Goal: Check status: Check status

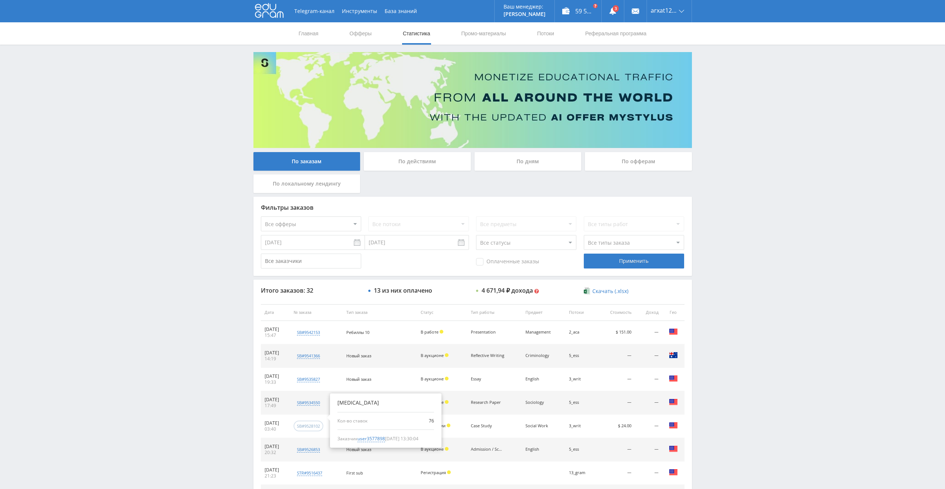
click at [315, 427] on div "sb#9528102" at bounding box center [308, 426] width 23 height 6
click at [381, 439] on span "user3577898" at bounding box center [370, 438] width 27 height 7
type input "12.09.2024"
type input "user3577898"
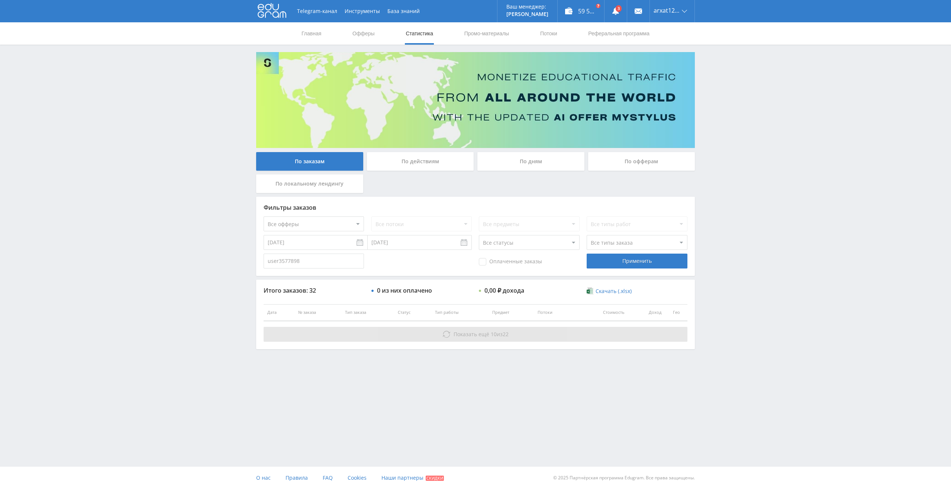
click at [455, 333] on span "Показать ещё" at bounding box center [471, 333] width 36 height 7
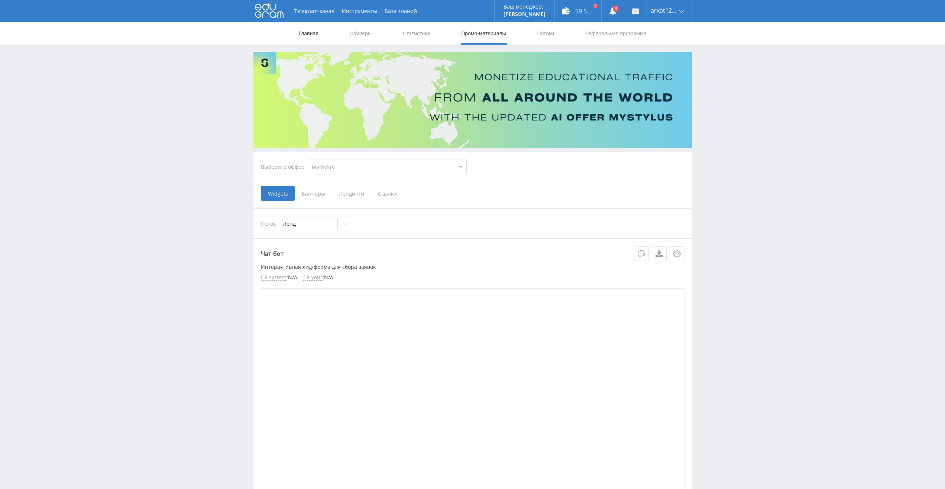
click at [312, 33] on link "Главная" at bounding box center [308, 33] width 21 height 22
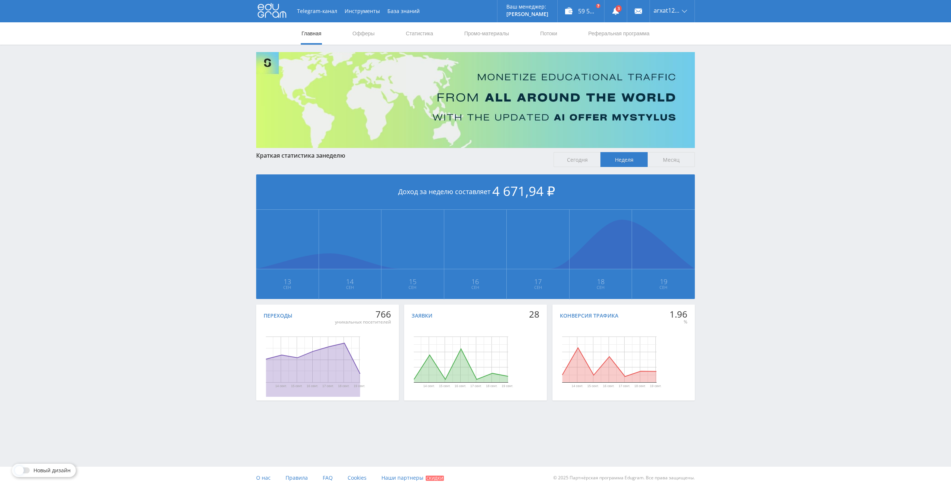
click at [681, 160] on span "Месяц" at bounding box center [670, 159] width 47 height 15
click at [0, 0] on input "Месяц" at bounding box center [0, 0] width 0 height 0
